Goal: Information Seeking & Learning: Understand process/instructions

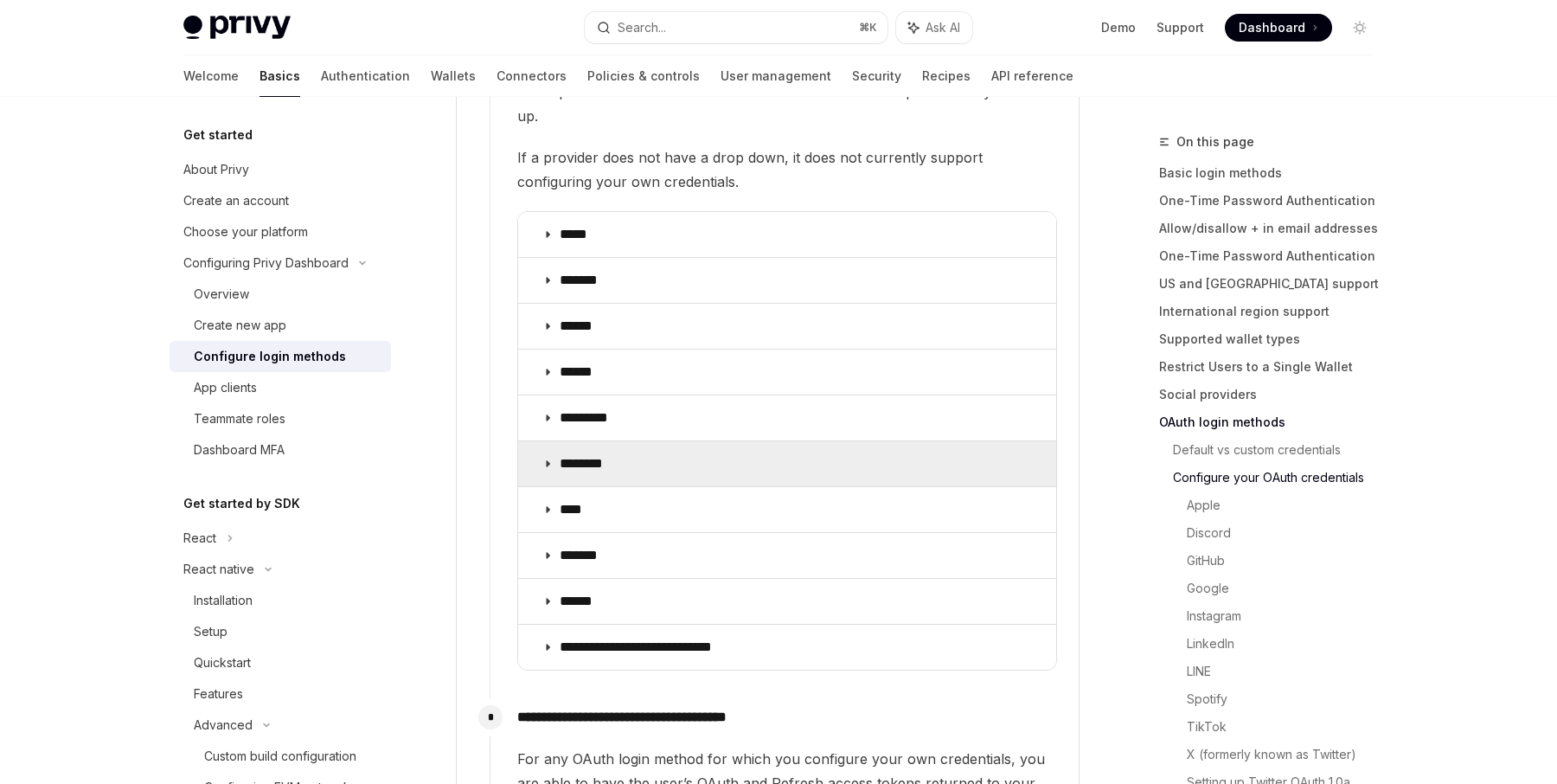
scroll to position [2056, 0]
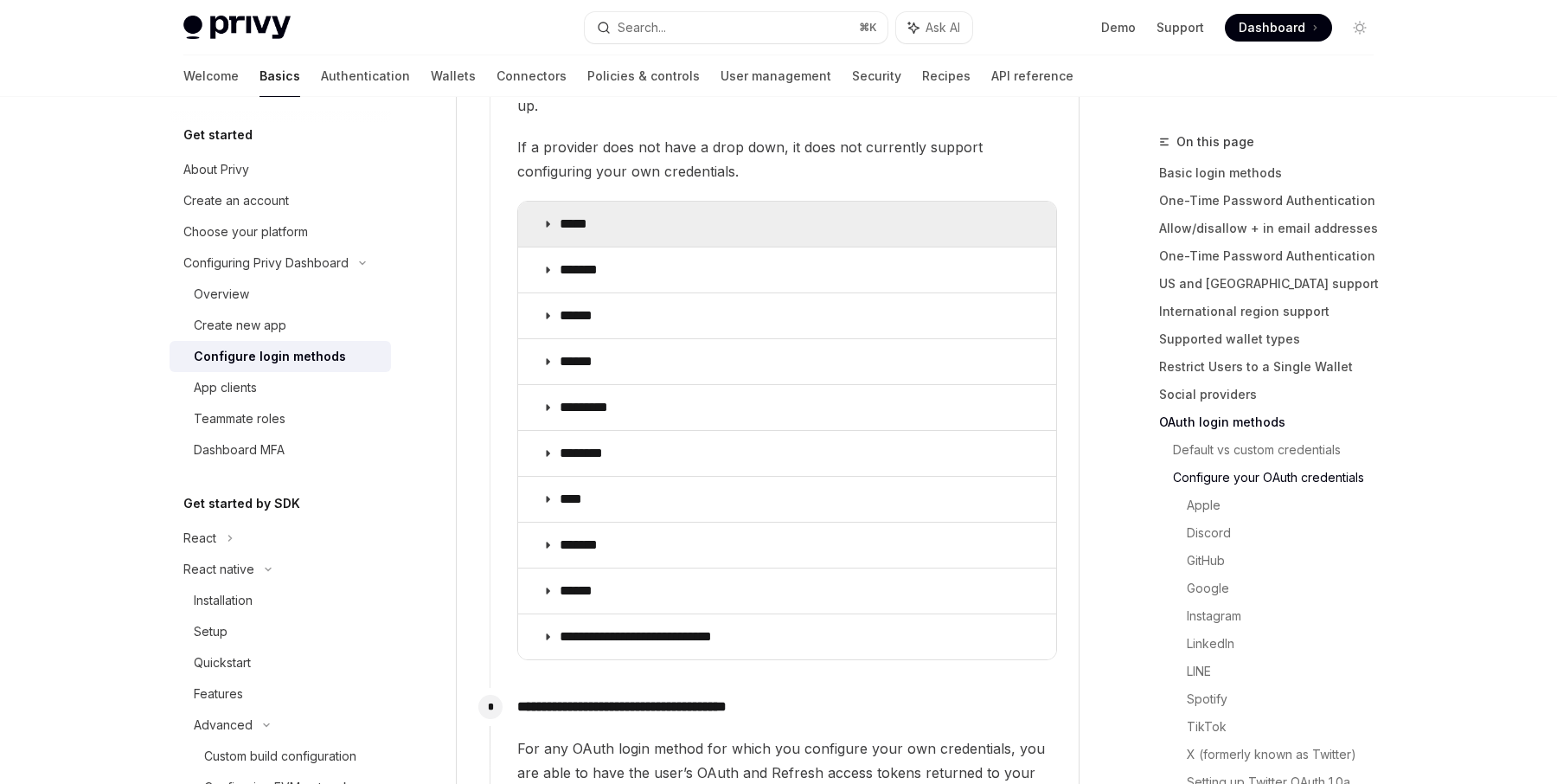
click at [593, 216] on p "*****" at bounding box center [579, 224] width 39 height 17
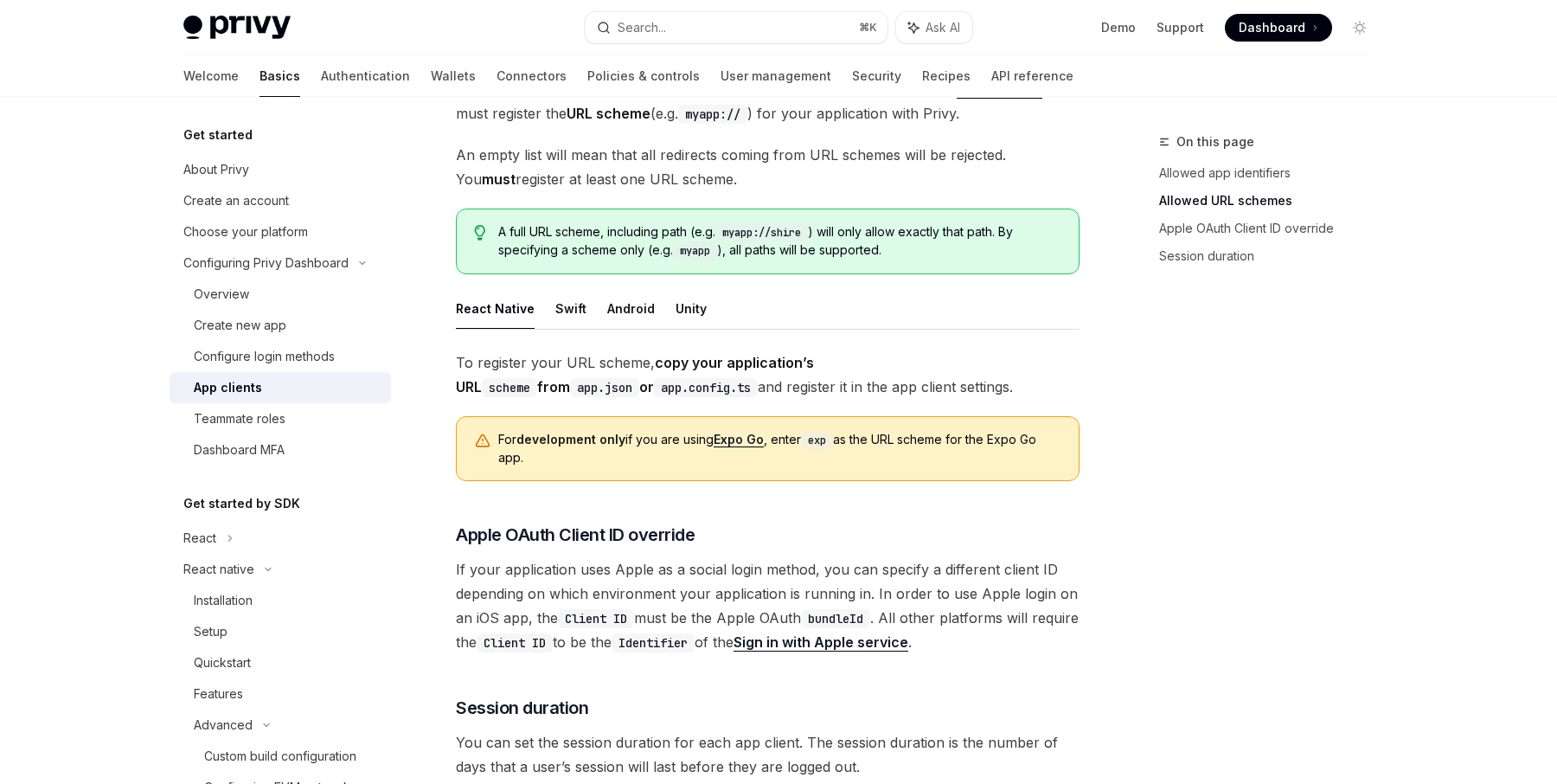
scroll to position [1274, 0]
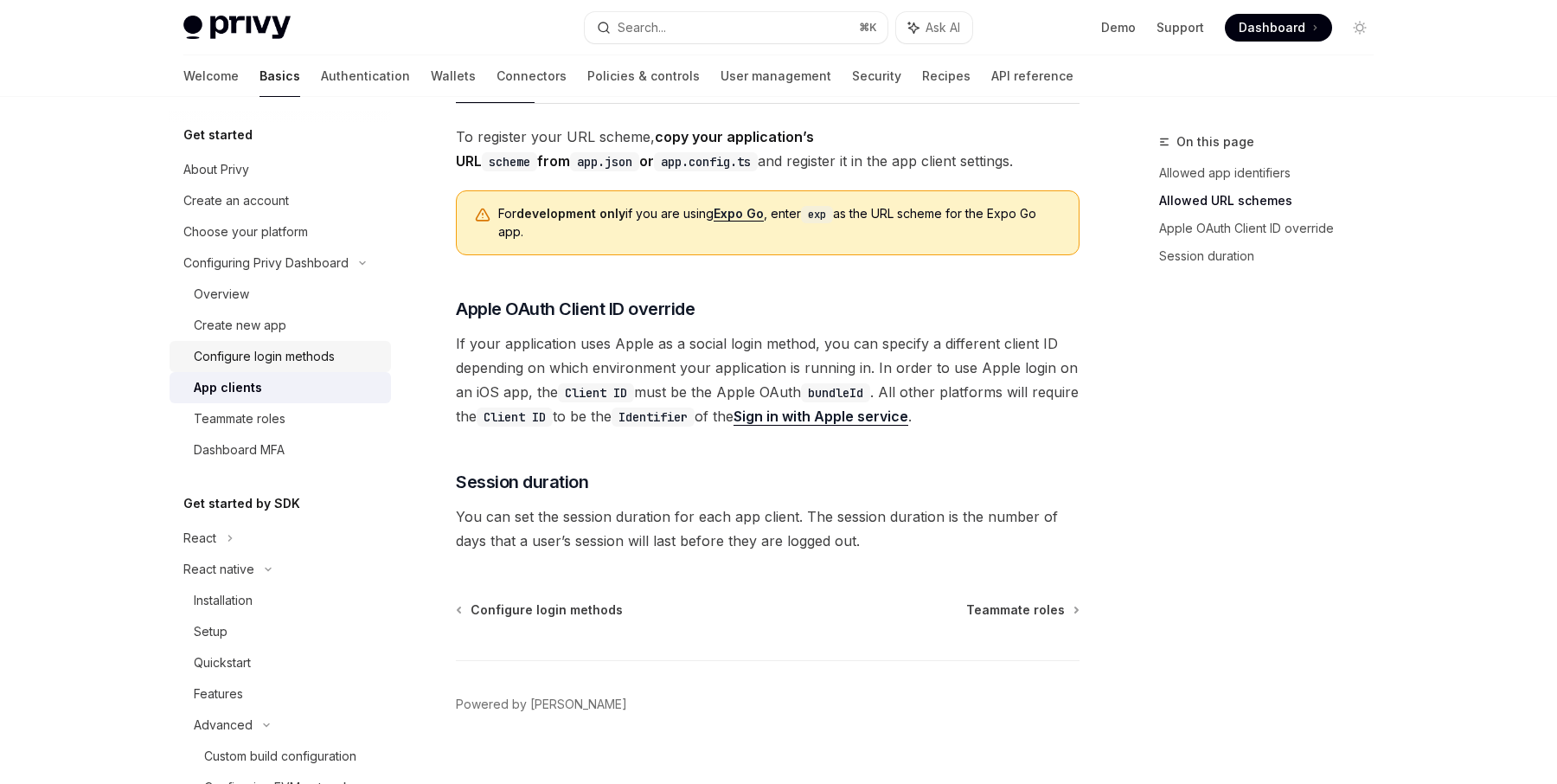
click at [309, 353] on div "Configure login methods" at bounding box center [264, 357] width 141 height 21
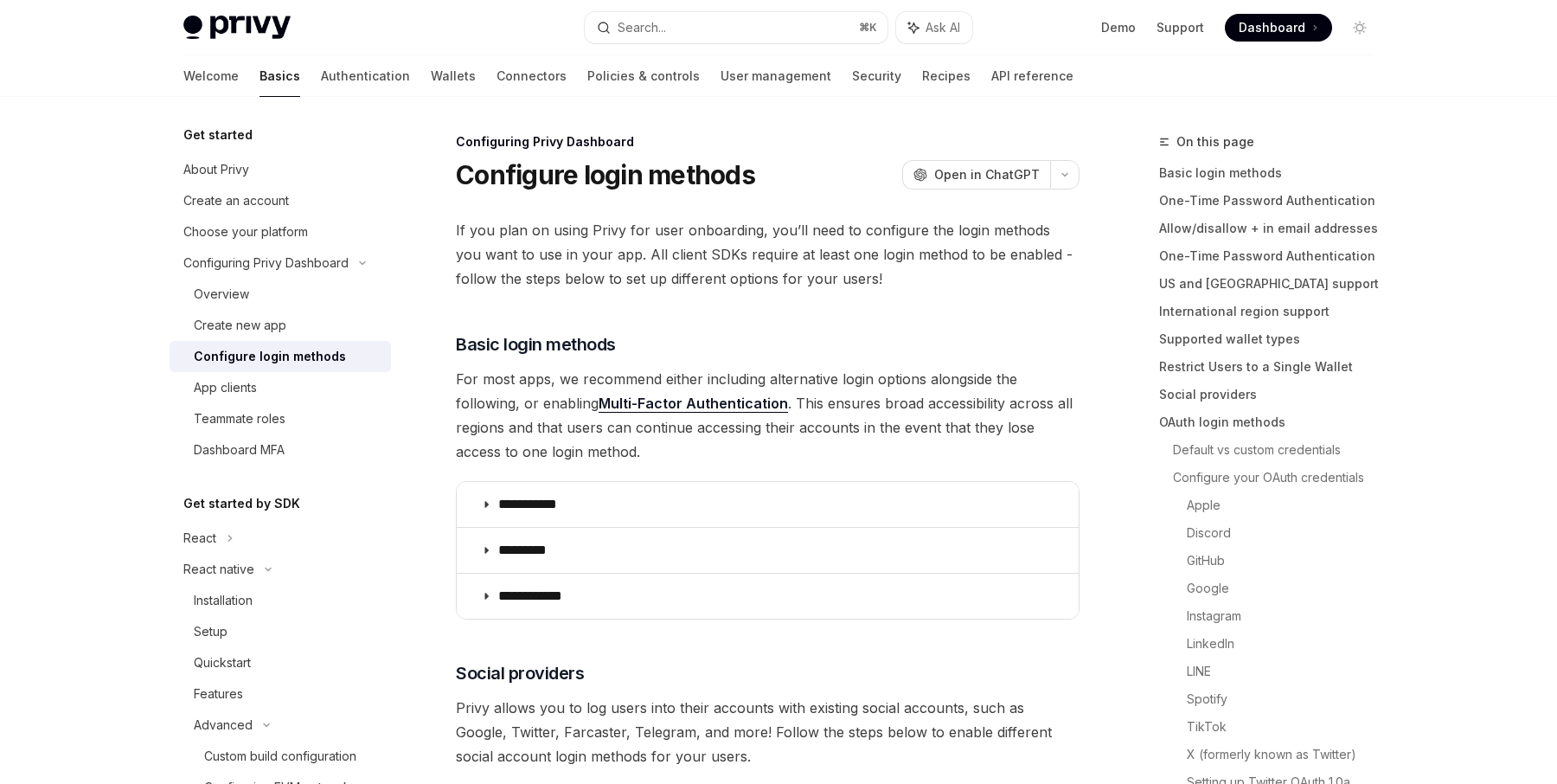
type textarea "*"
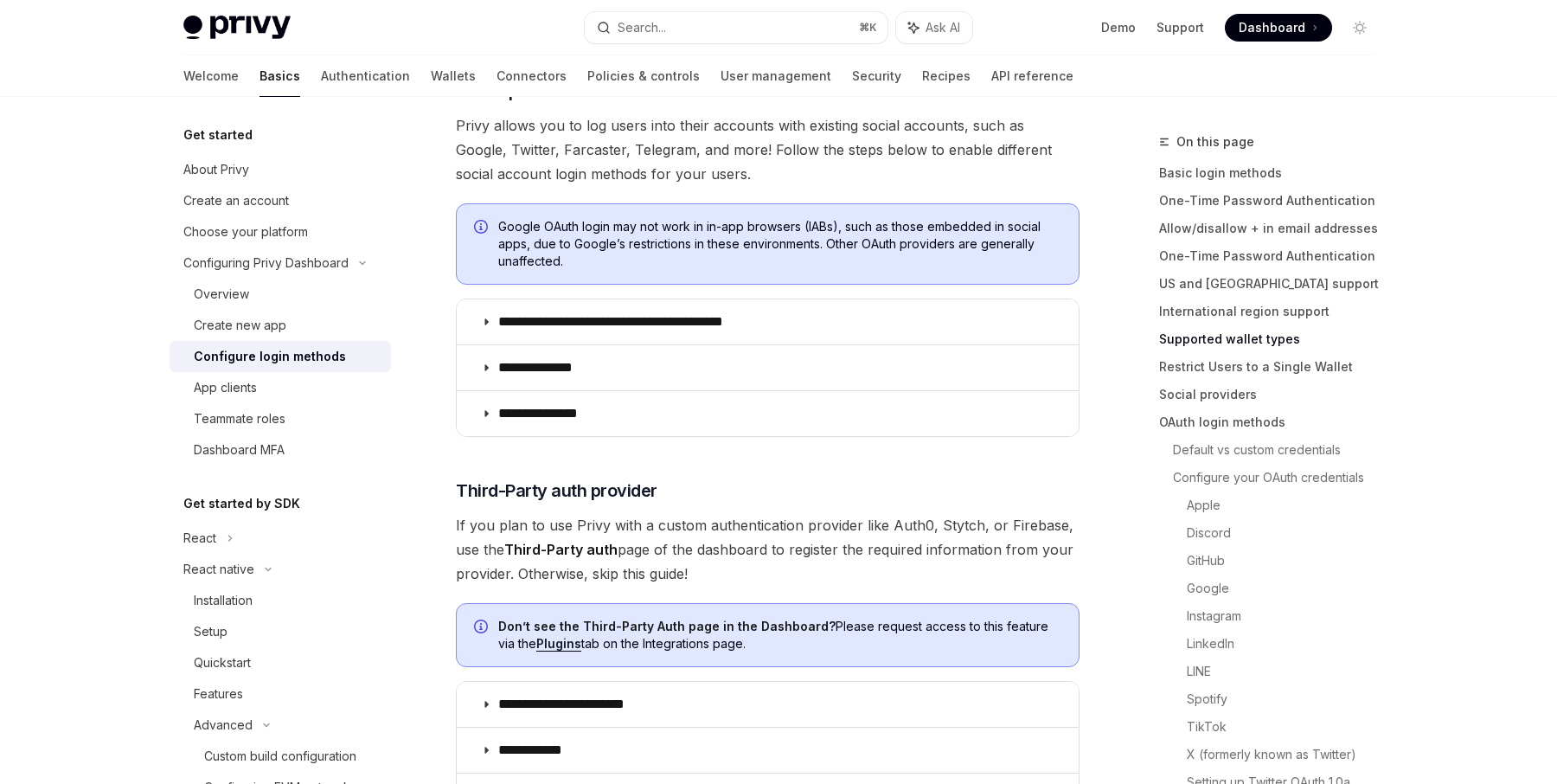
scroll to position [515, 0]
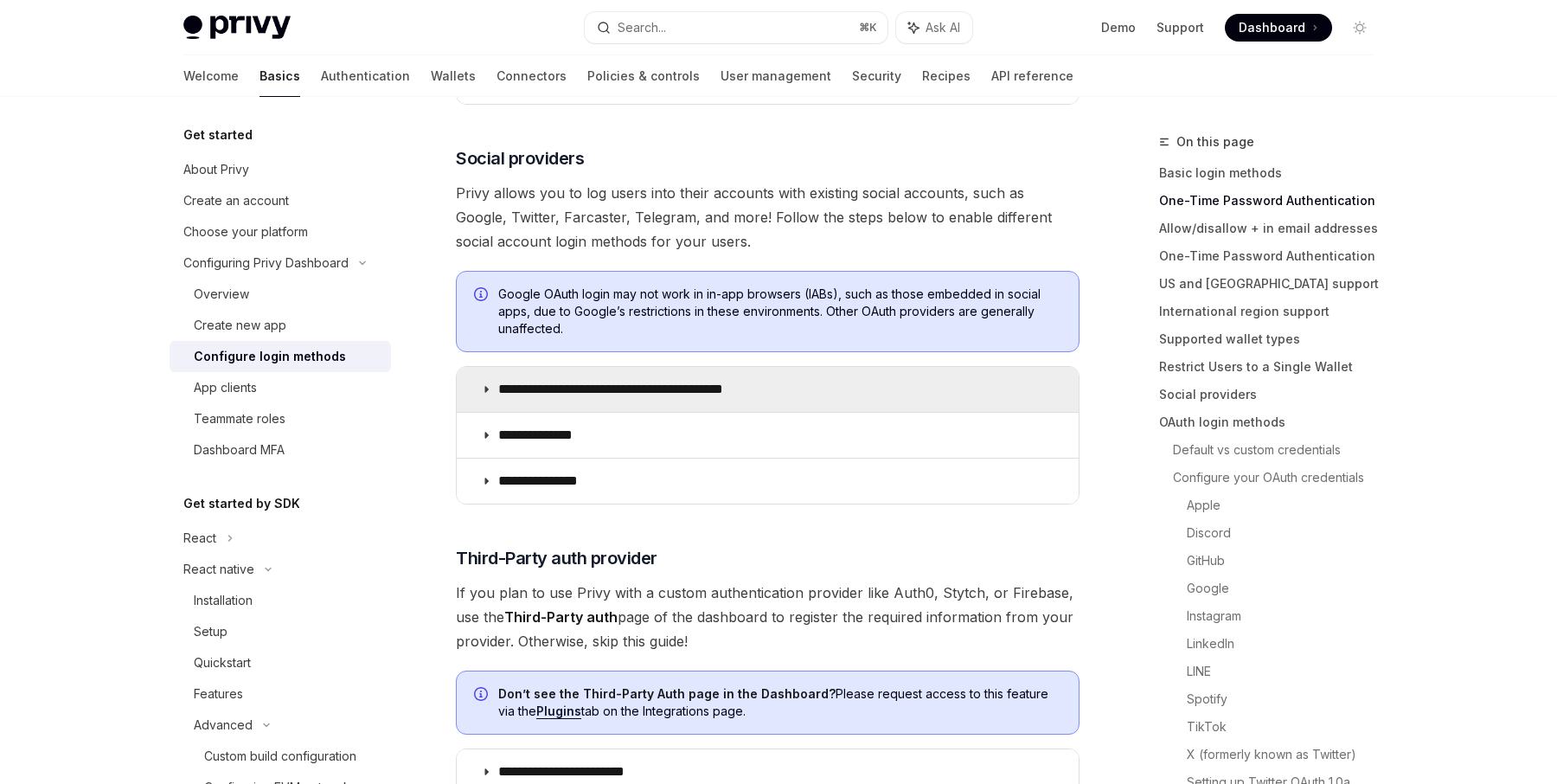
click at [552, 399] on summary "**********" at bounding box center [768, 388] width 622 height 45
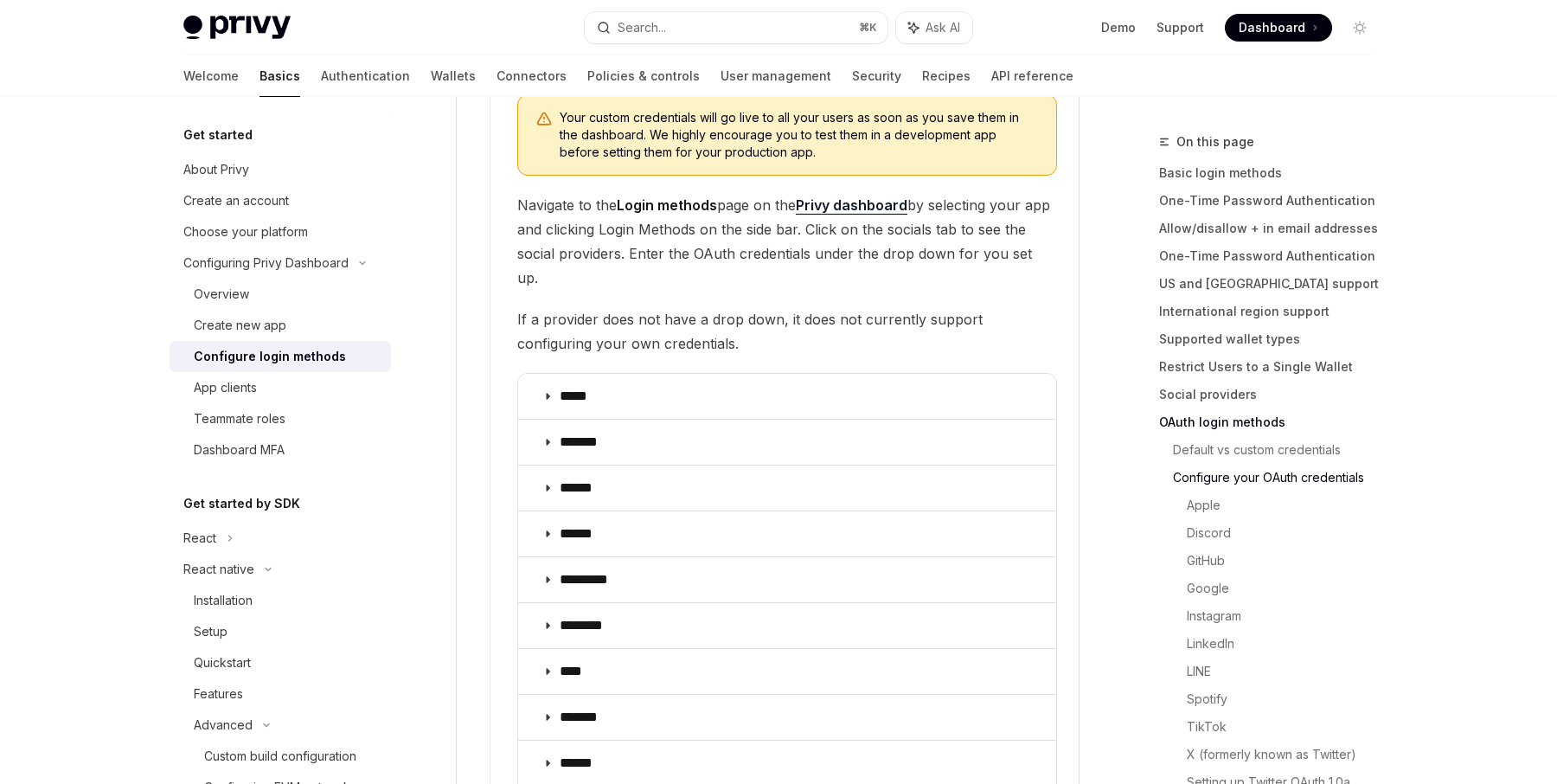
scroll to position [1904, 0]
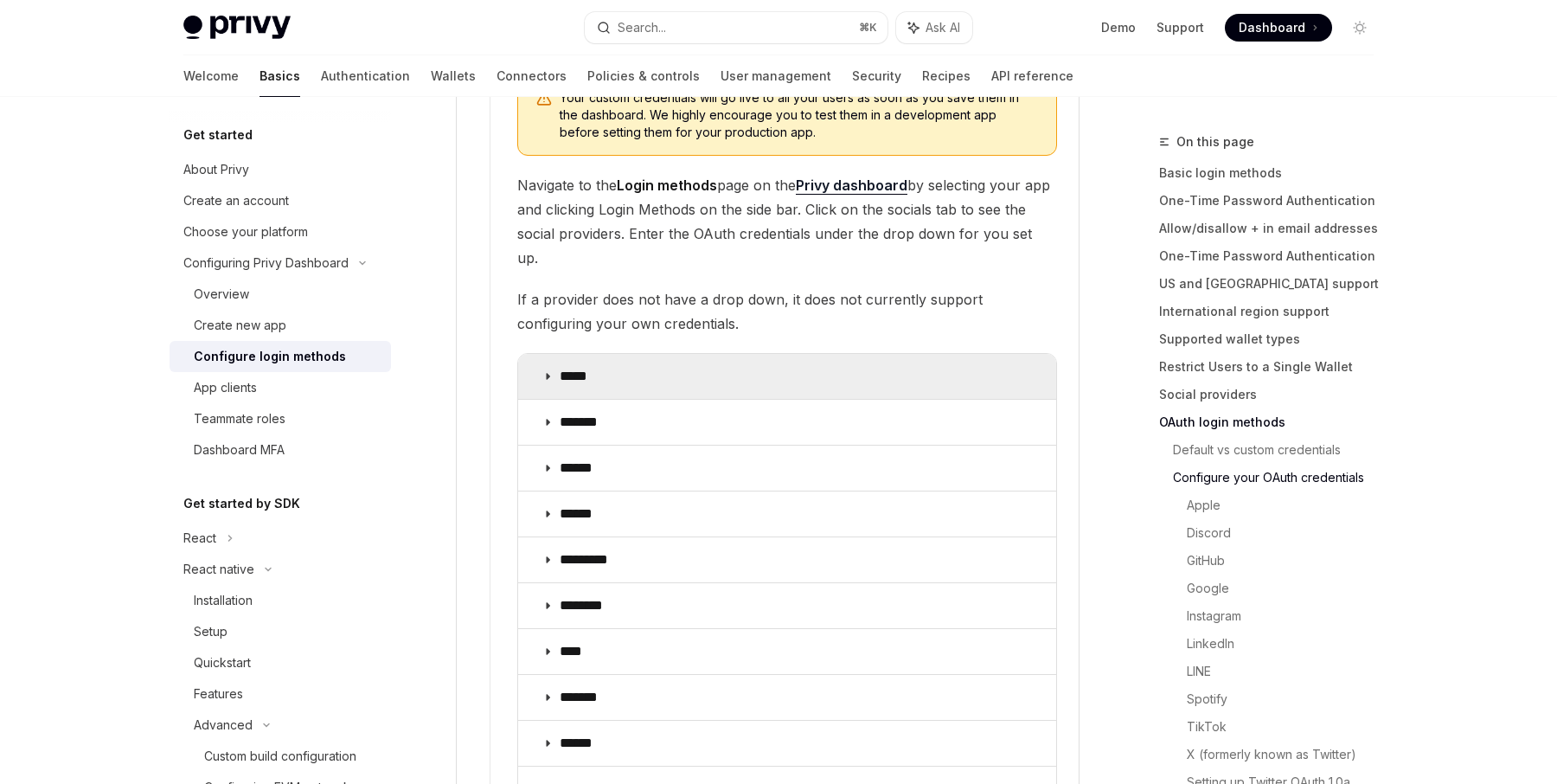
click at [599, 363] on summary "*****" at bounding box center [787, 376] width 538 height 45
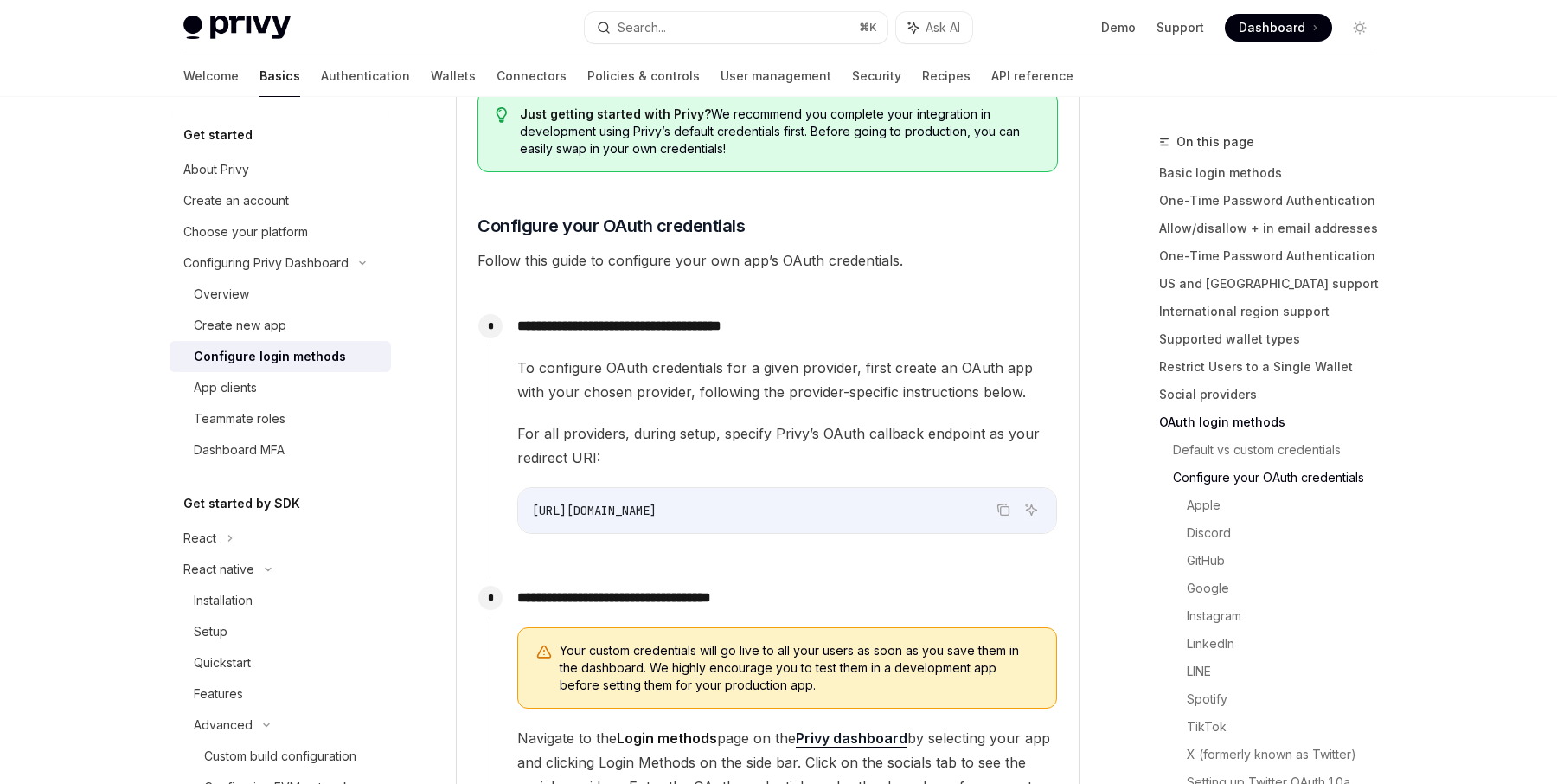
scroll to position [1285, 0]
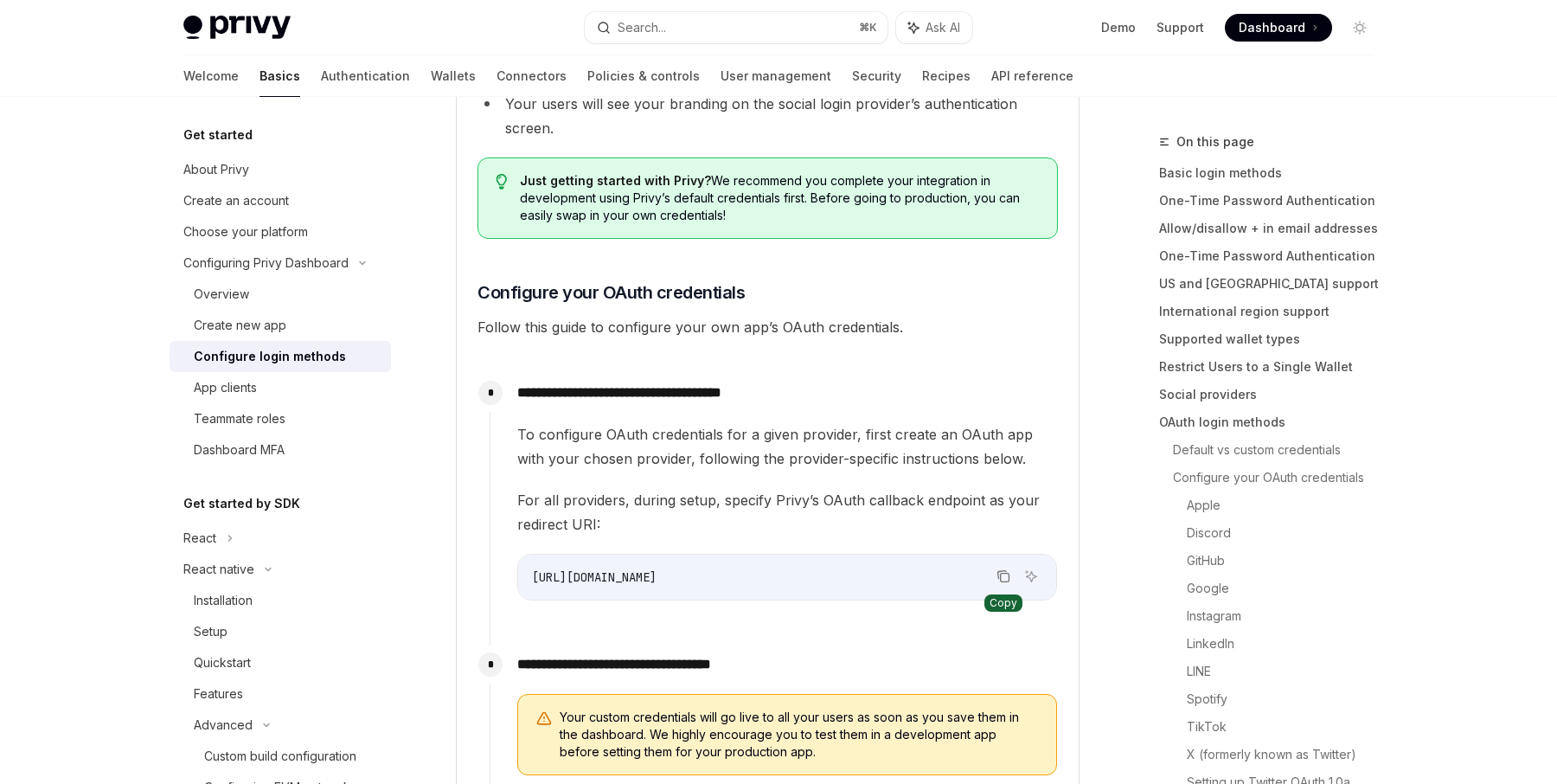
click at [997, 577] on icon "Copy the contents from the code block" at bounding box center [1004, 576] width 14 height 14
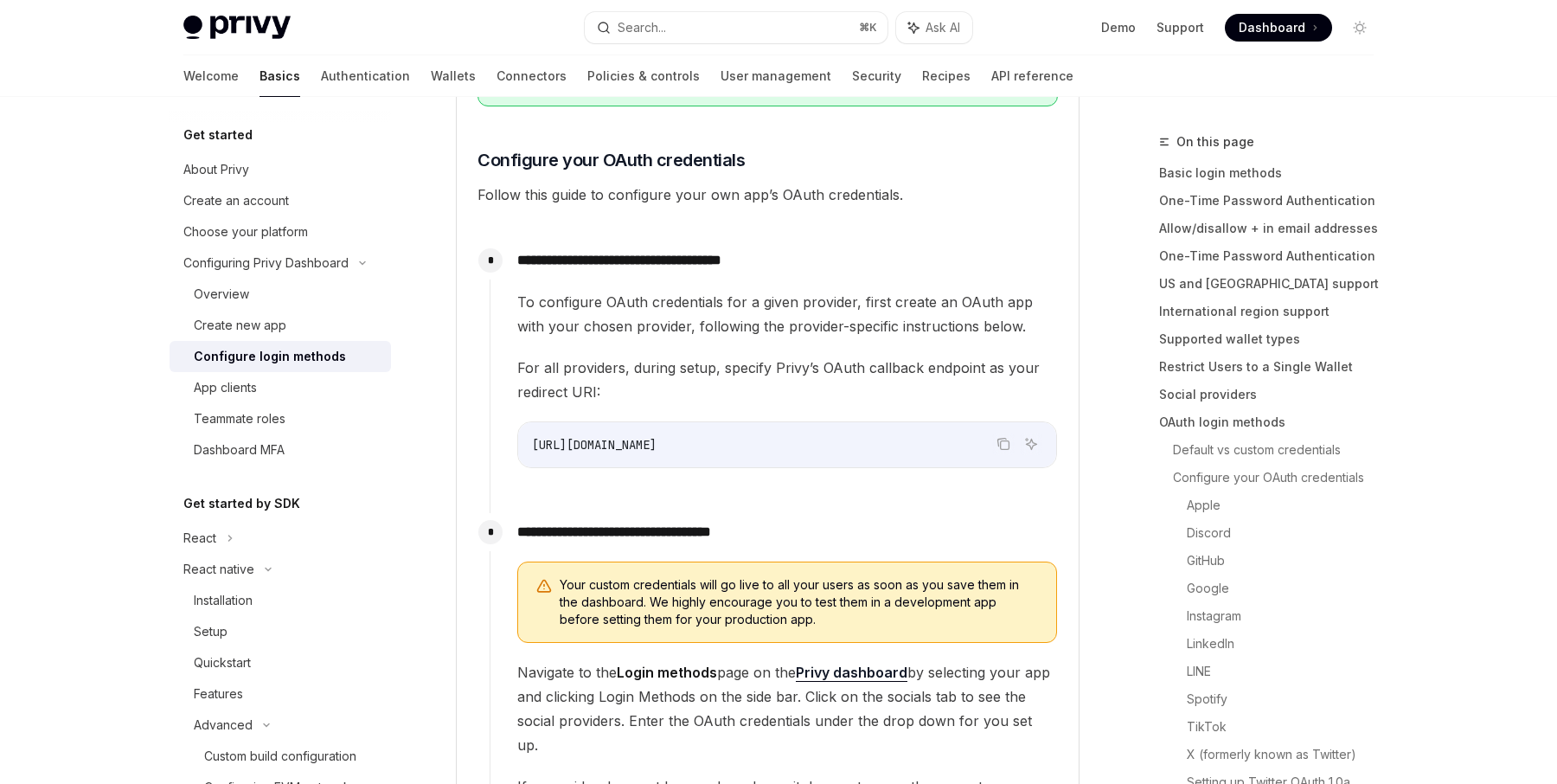
scroll to position [1470, 0]
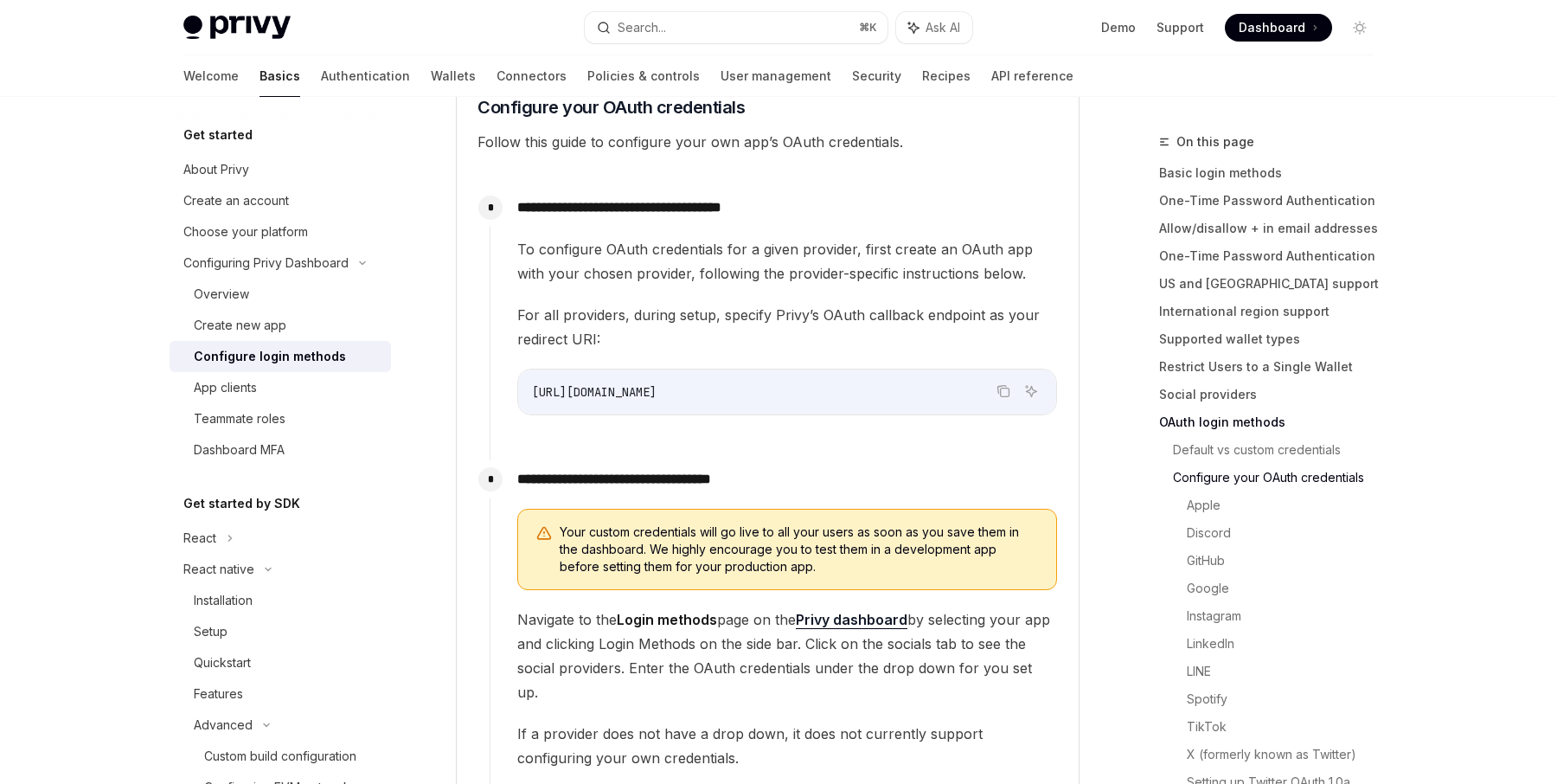
drag, startPoint x: 899, startPoint y: 388, endPoint x: 521, endPoint y: 401, distance: 378.2
click at [521, 401] on div "[URL][DOMAIN_NAME]" at bounding box center [787, 391] width 538 height 45
copy span "[URL][DOMAIN_NAME]"
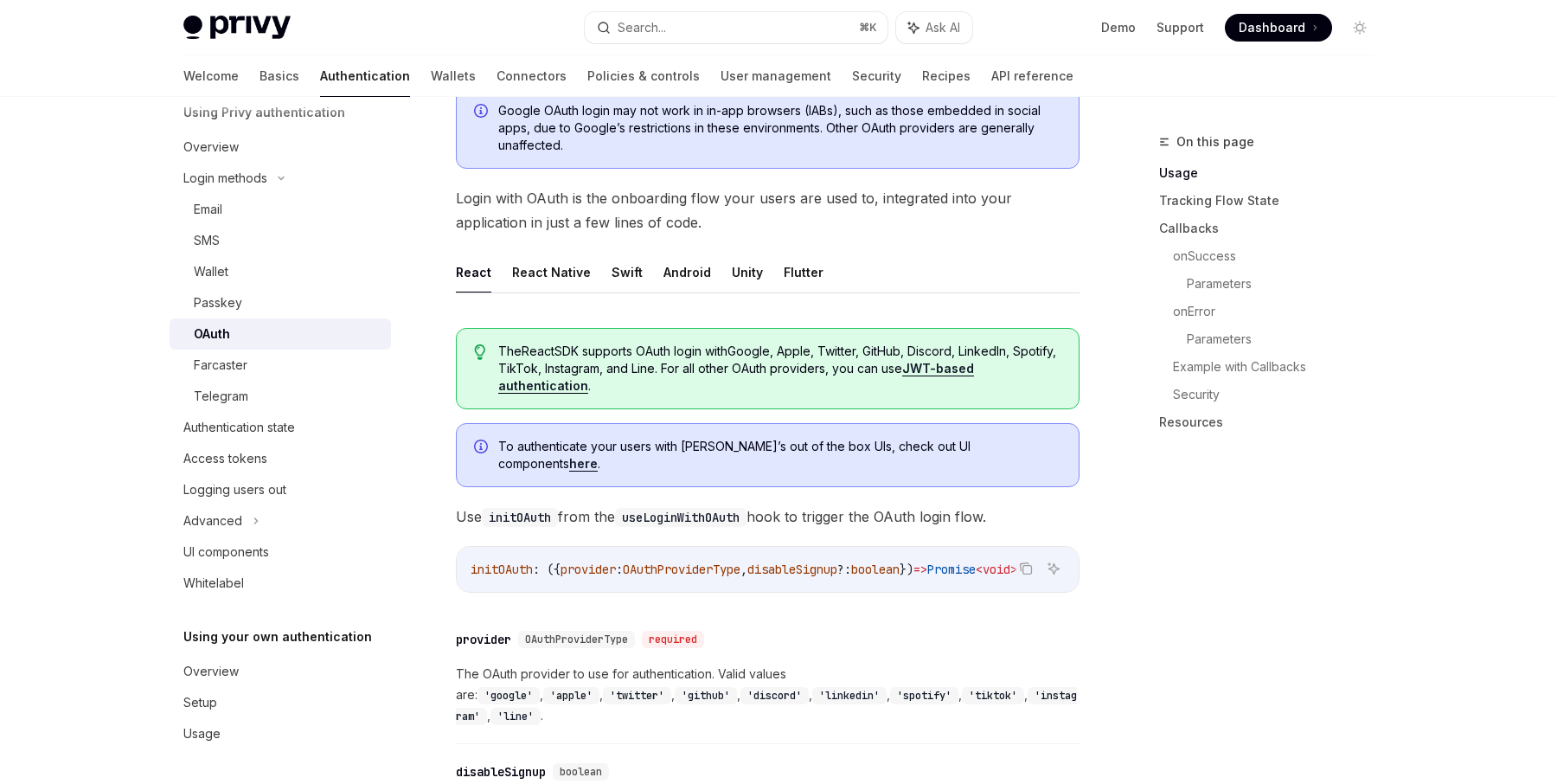
scroll to position [278, 0]
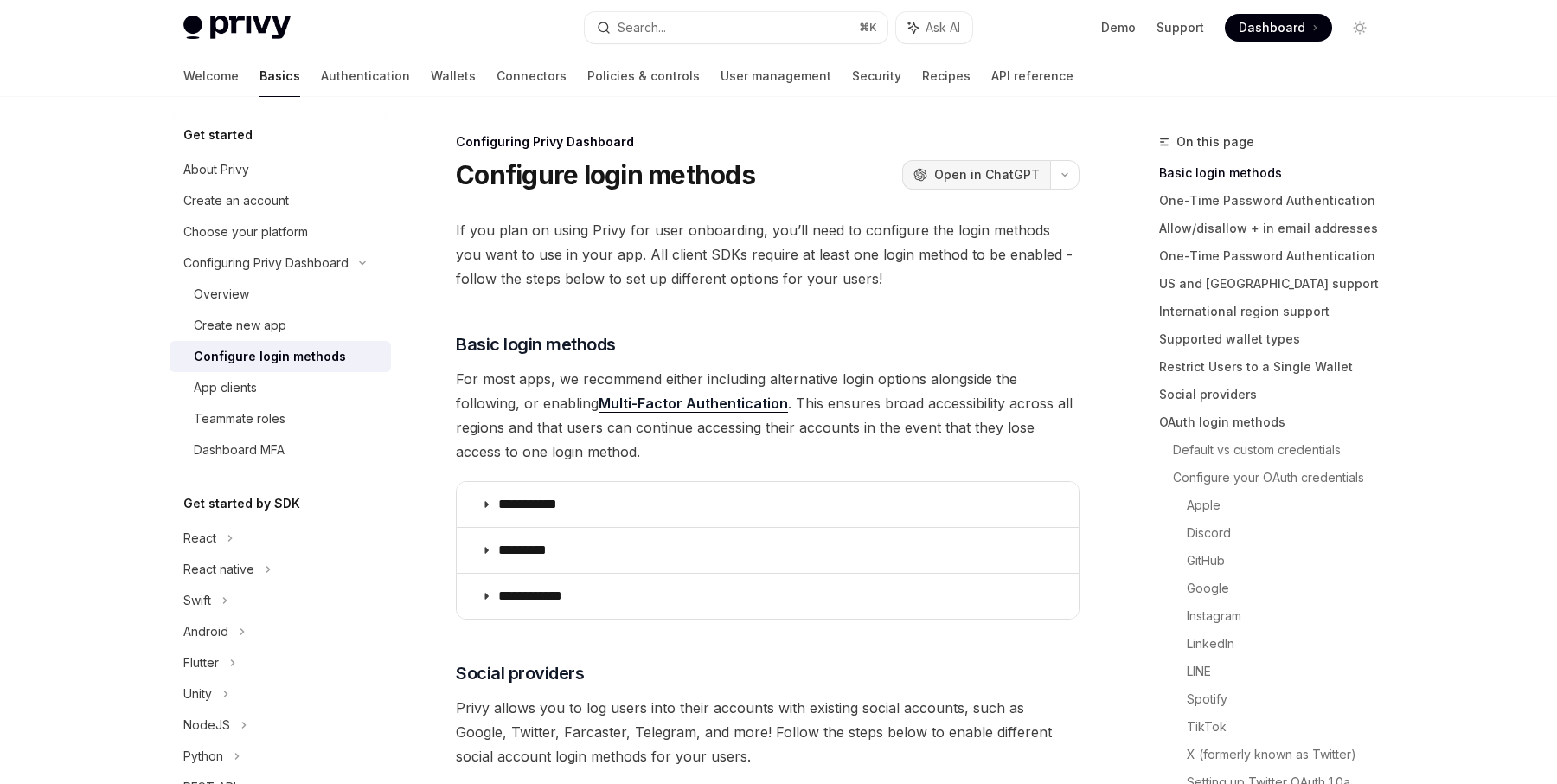
click at [971, 186] on button "OpenAI Open in ChatGPT" at bounding box center [976, 175] width 148 height 30
